Goal: Navigation & Orientation: Go to known website

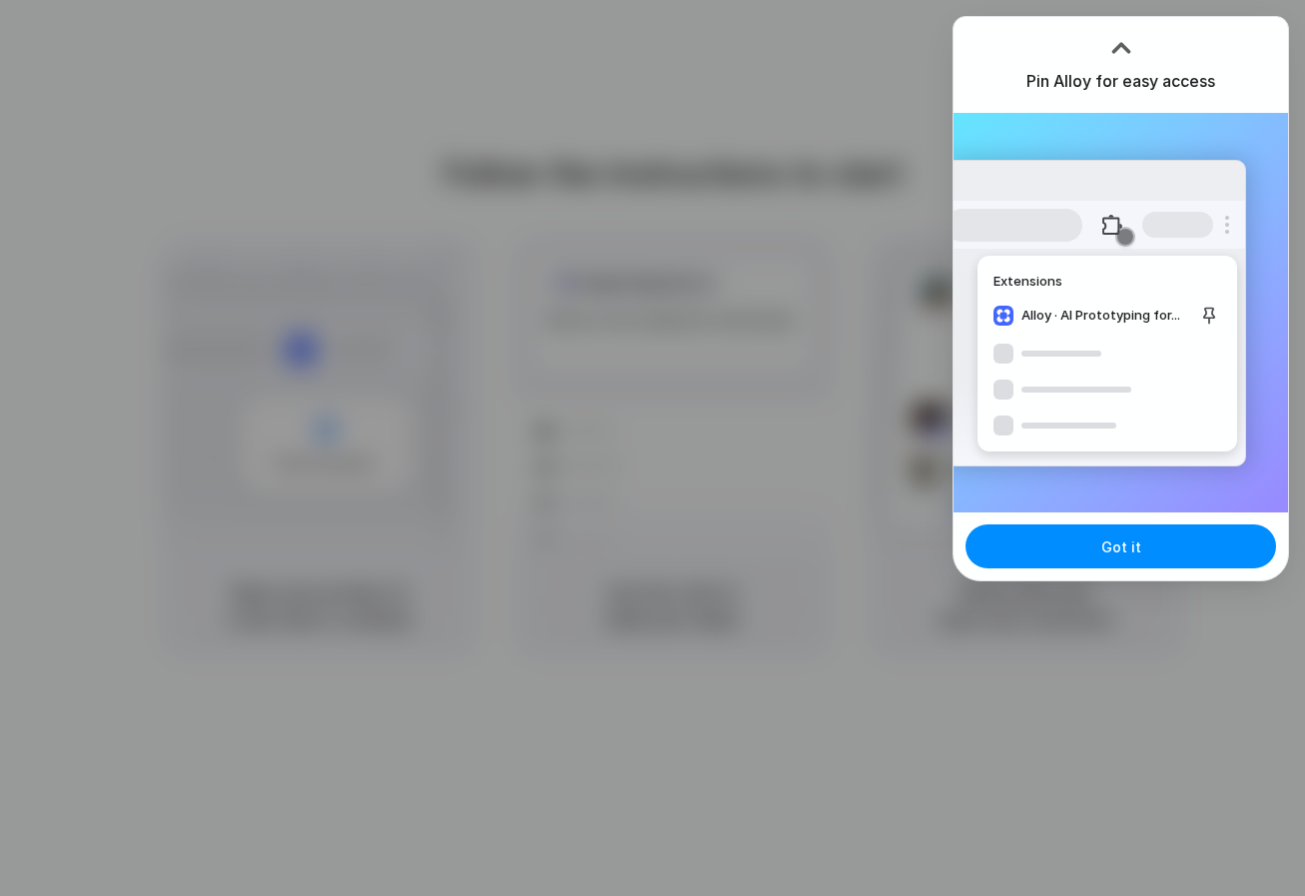
click at [1124, 40] on div at bounding box center [1122, 48] width 30 height 30
click at [875, 62] on div at bounding box center [652, 448] width 1305 height 896
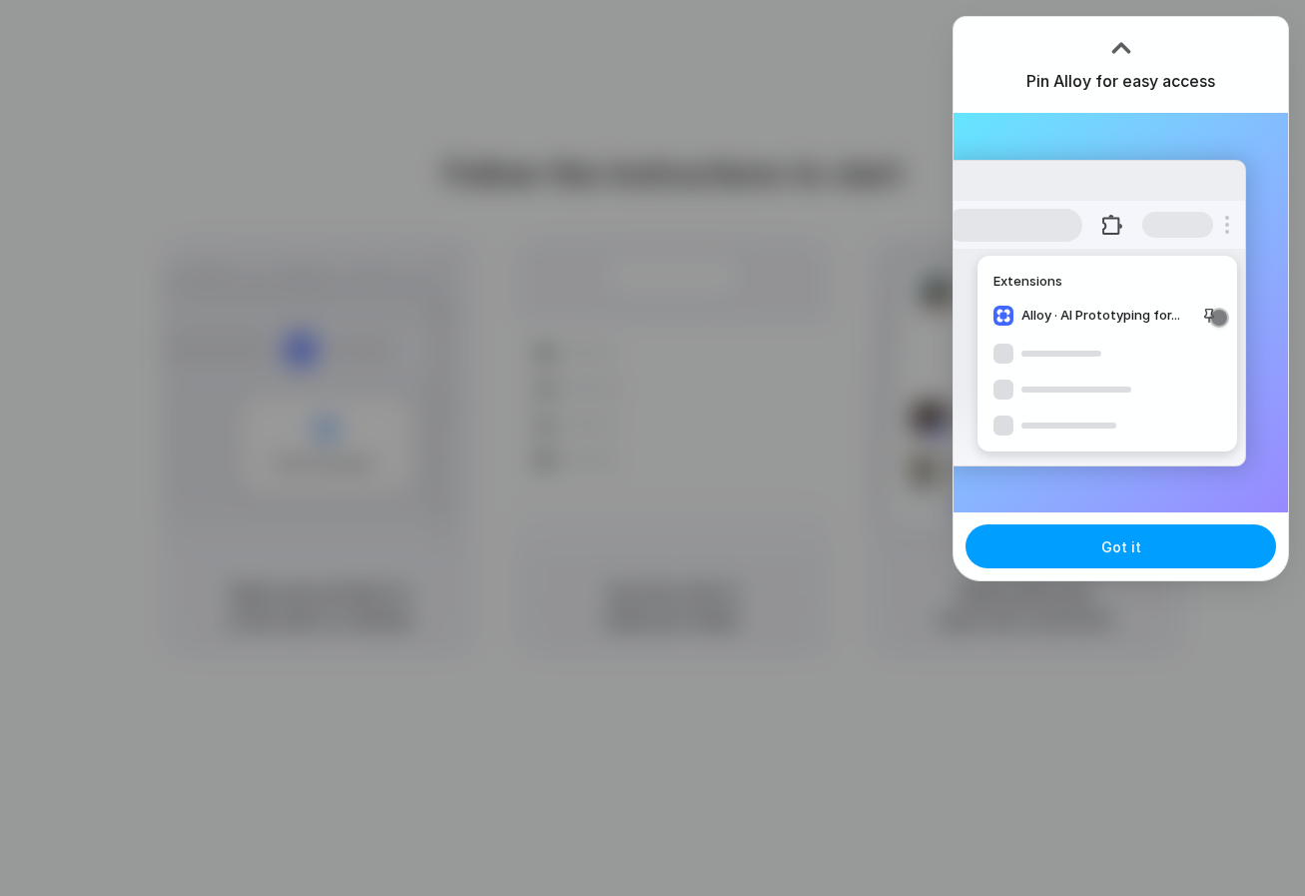
click at [1162, 541] on button "Got it" at bounding box center [1121, 546] width 311 height 44
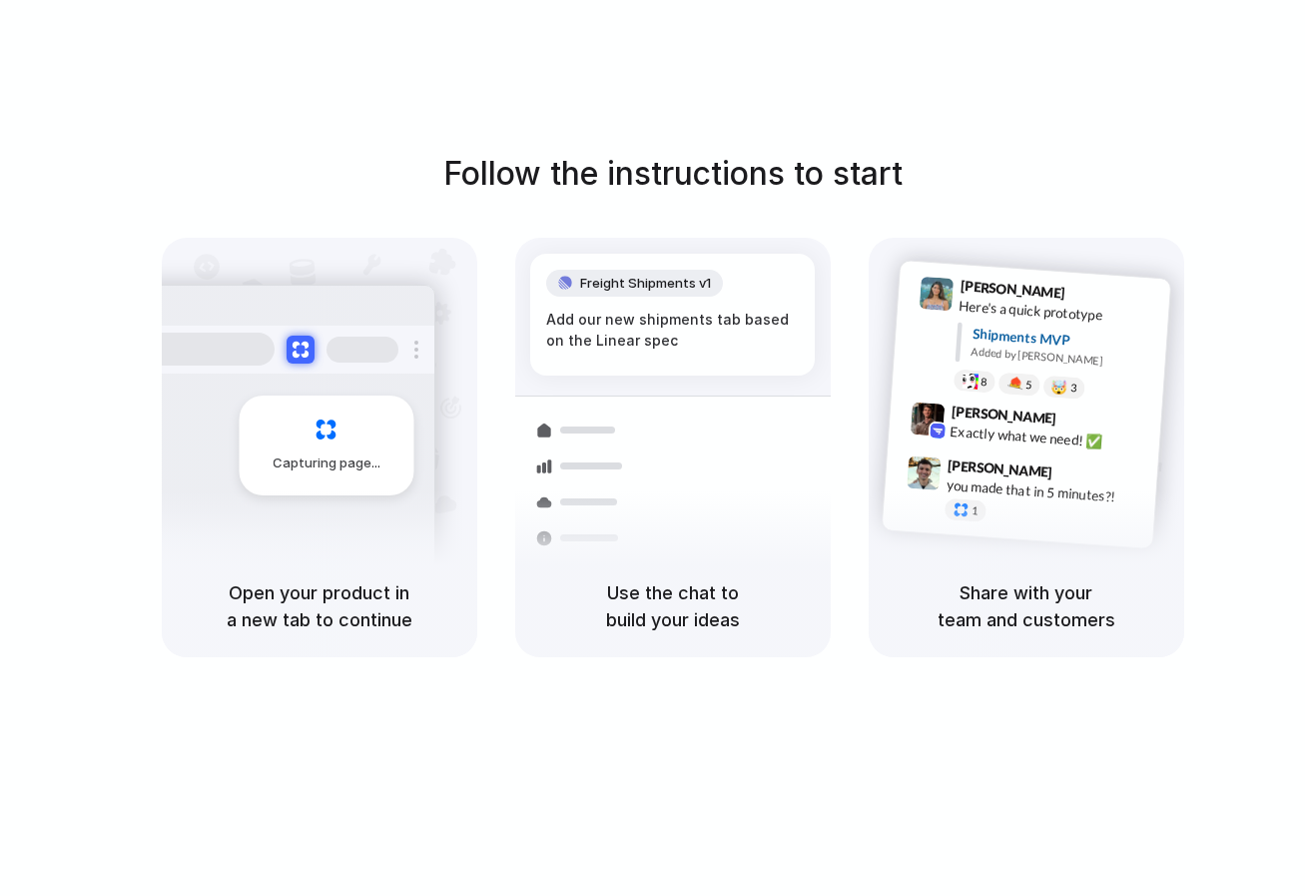
click at [336, 597] on h5 "Open your product in a new tab to continue" at bounding box center [320, 606] width 268 height 54
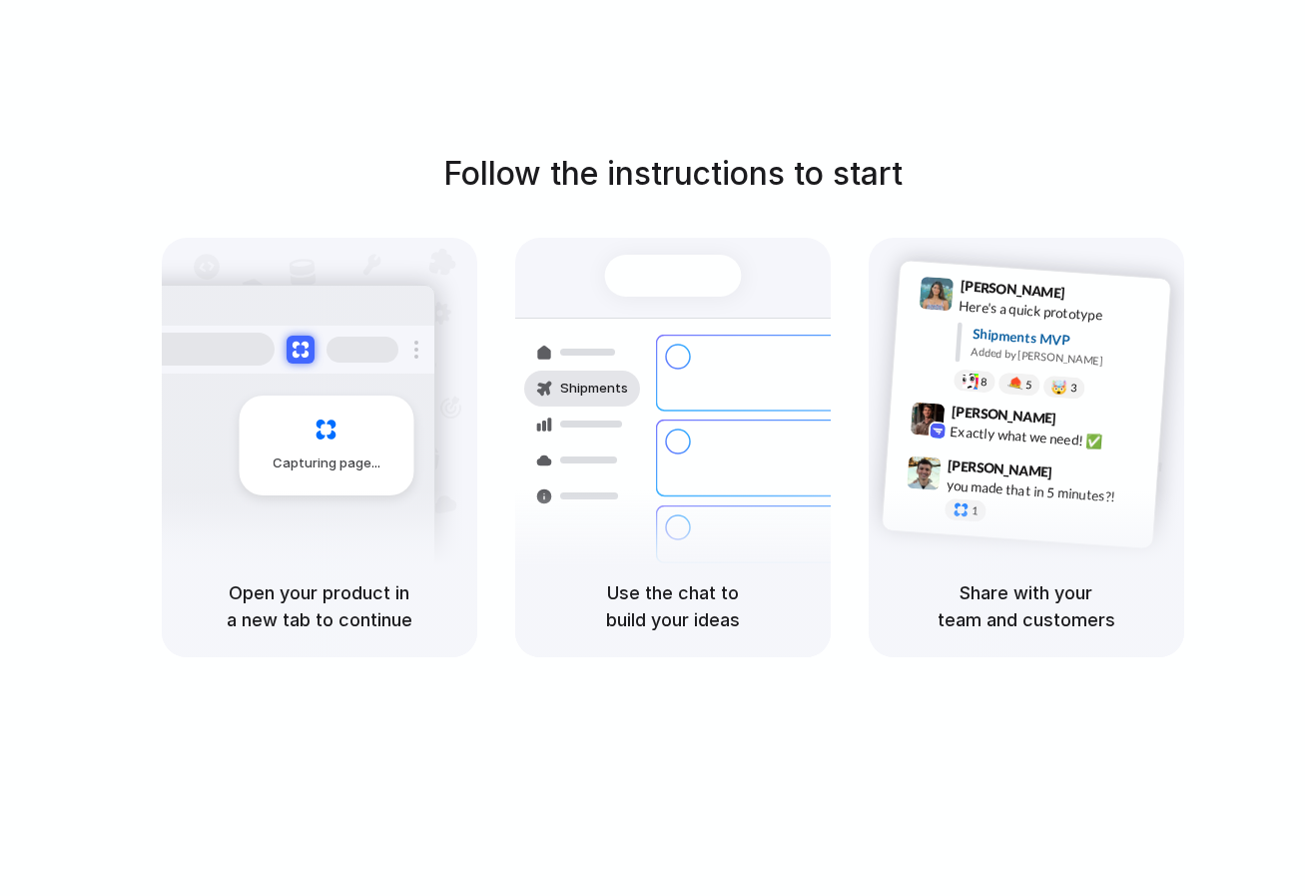
click at [491, 458] on div "Capturing page Open your product in a new tab to continue Shipments Container f…" at bounding box center [673, 447] width 1023 height 419
click at [713, 457] on div "Container from [GEOGRAPHIC_DATA] 40ft • ETA [DATE] • In transit Express deliver…" at bounding box center [746, 459] width 212 height 280
click at [1100, 486] on div "you made that in 5 minutes?!" at bounding box center [1046, 491] width 200 height 34
